Goal: Transaction & Acquisition: Subscribe to service/newsletter

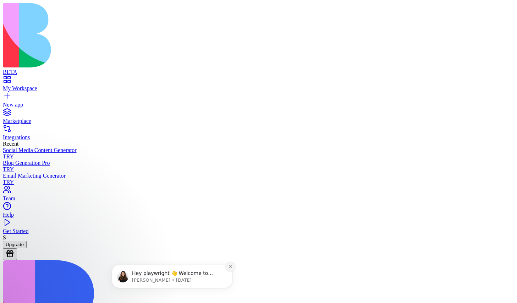
click at [230, 266] on icon "Dismiss notification" at bounding box center [230, 266] width 2 height 2
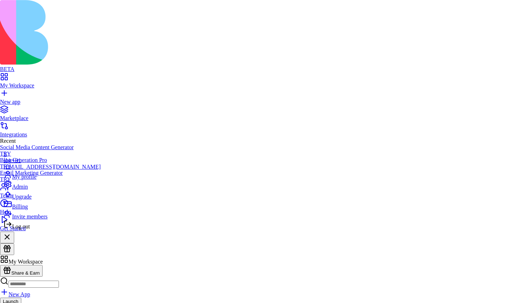
click at [43, 230] on div "Log out" at bounding box center [52, 225] width 97 height 10
